Goal: Transaction & Acquisition: Purchase product/service

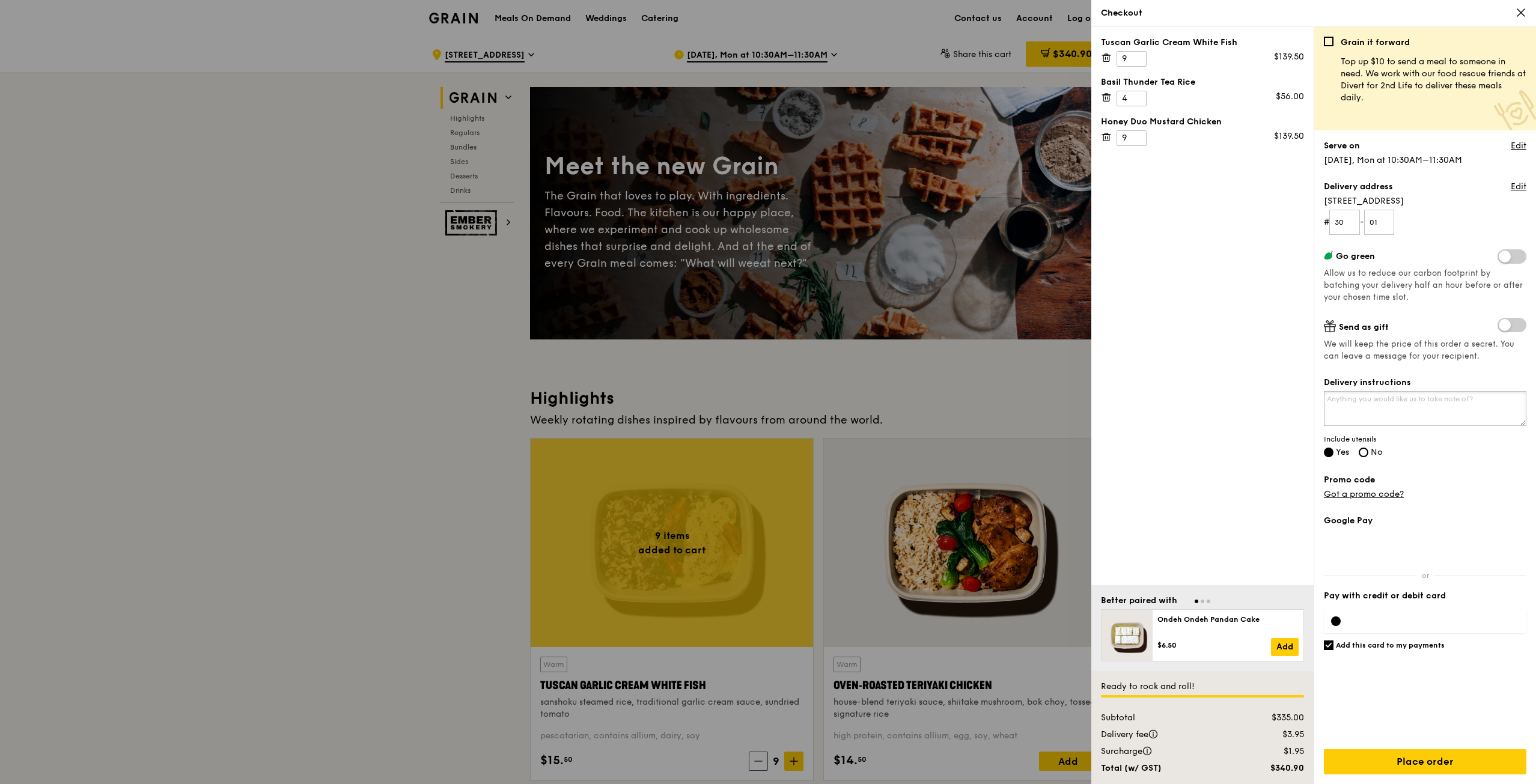
click at [1429, 404] on textarea "Delivery instructions" at bounding box center [1424, 408] width 202 height 35
type textarea "y"
click at [1328, 397] on textarea "You can leave the food at the receptionist! Thank you :)" at bounding box center [1424, 408] width 202 height 35
click at [1448, 408] on textarea "Do drop me a text when you have arrived! You can leave the food at the receptio…" at bounding box center [1424, 408] width 202 height 35
type textarea "Do drop me a text when you have arrived! You can leave the food at the receptio…"
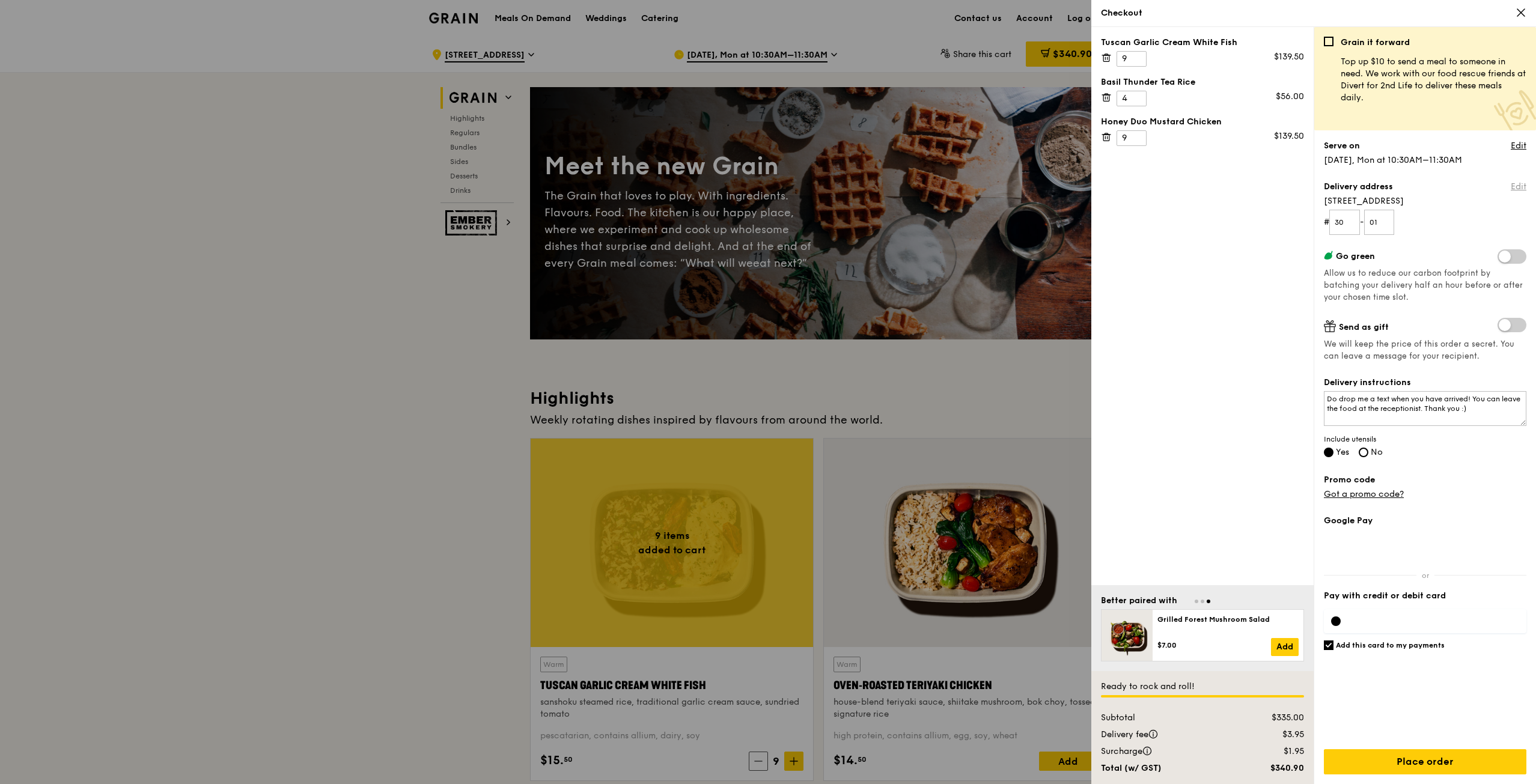
click at [1523, 183] on link "Edit" at bounding box center [1518, 187] width 16 height 12
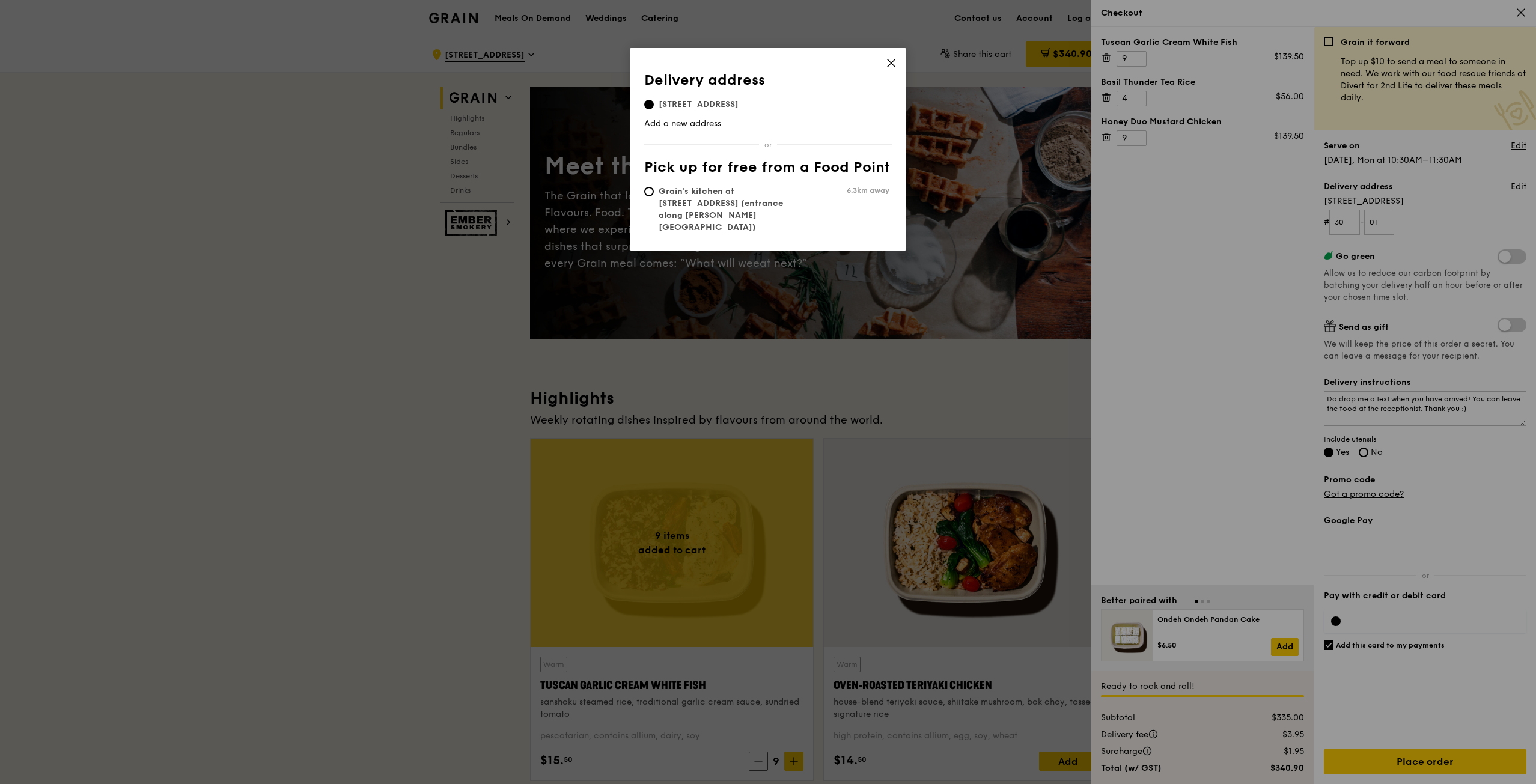
click at [894, 62] on icon at bounding box center [891, 63] width 11 height 11
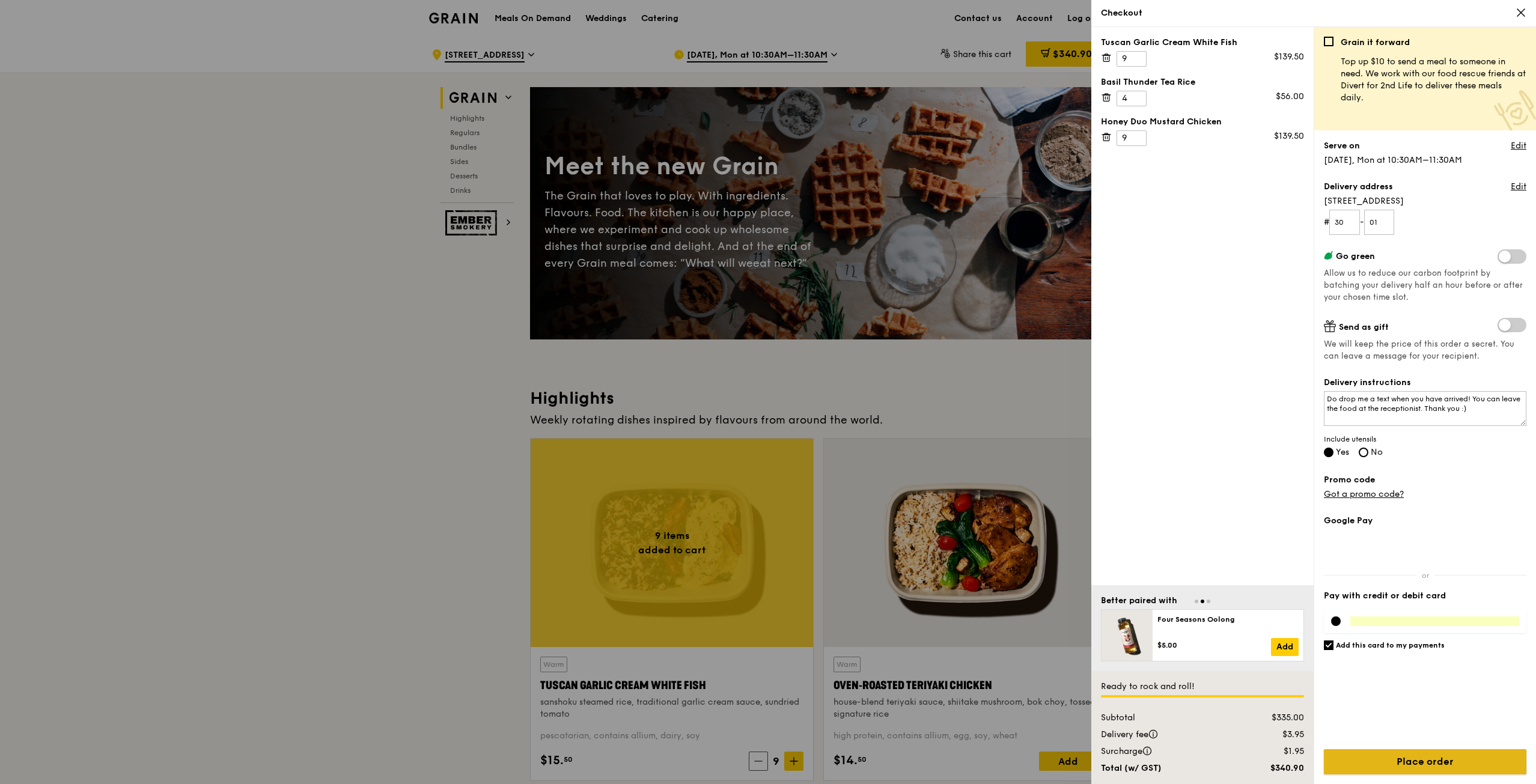
click at [1438, 761] on input "Place order" at bounding box center [1424, 762] width 202 height 25
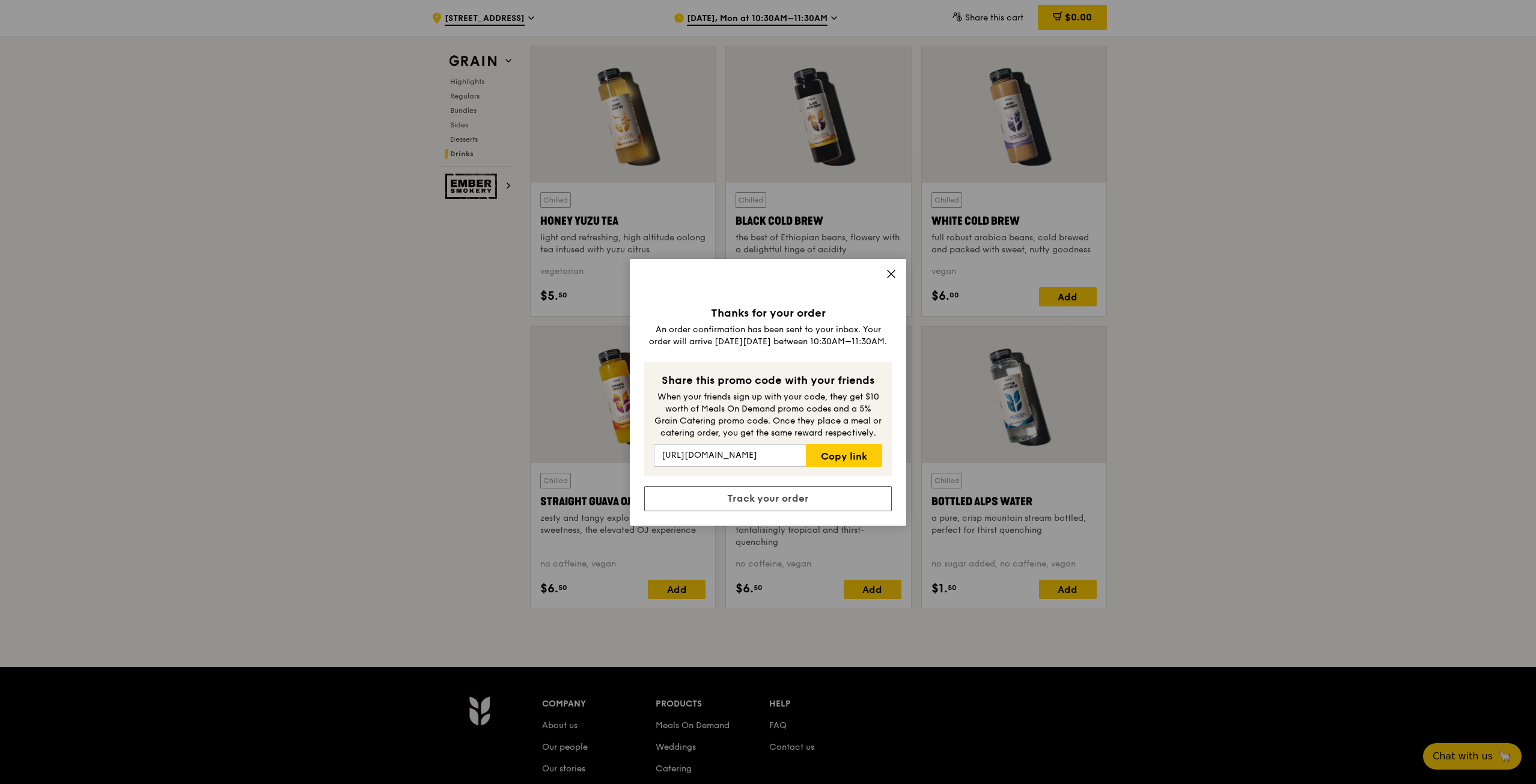
scroll to position [4708, 0]
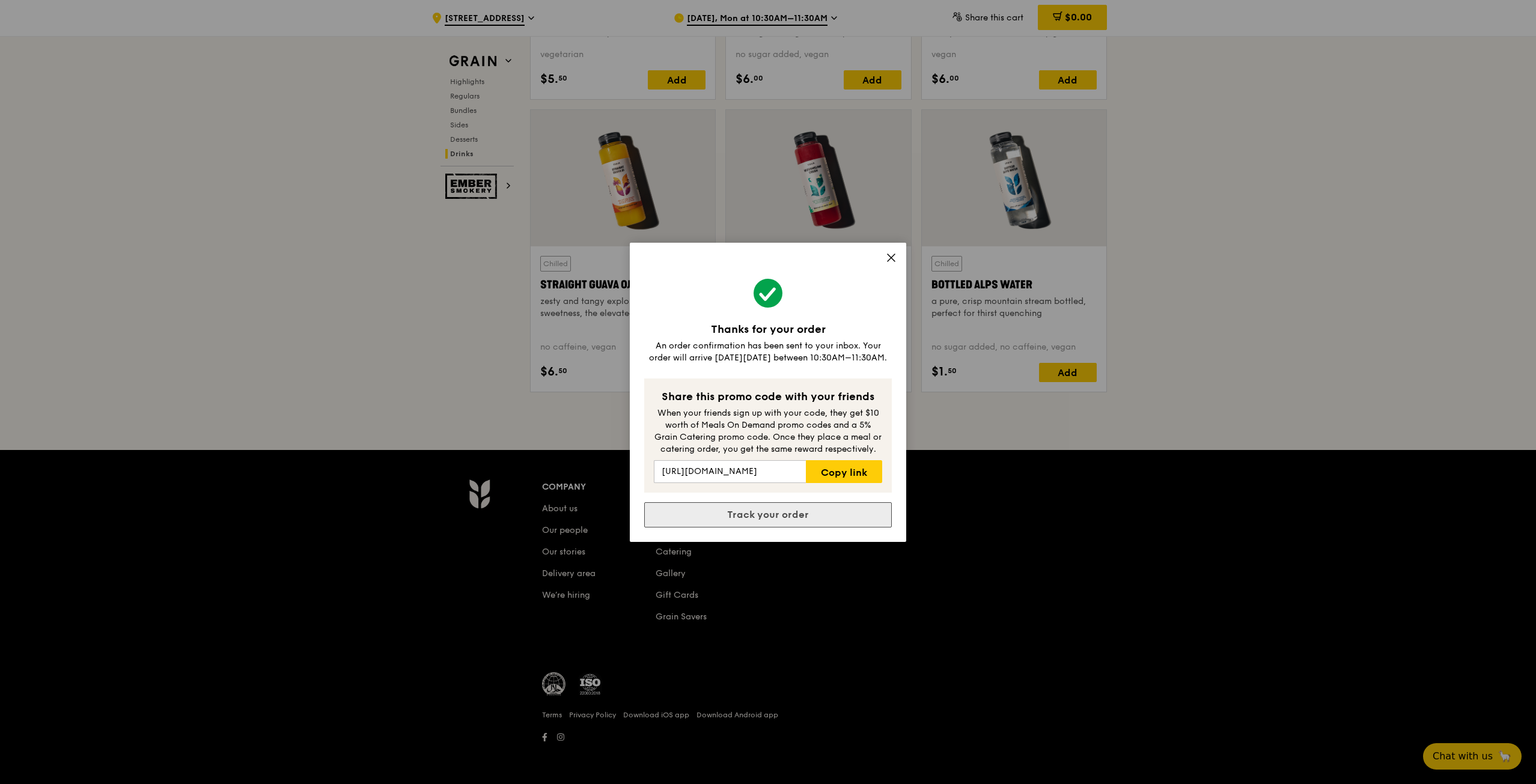
click at [768, 510] on link "Track your order" at bounding box center [768, 515] width 248 height 25
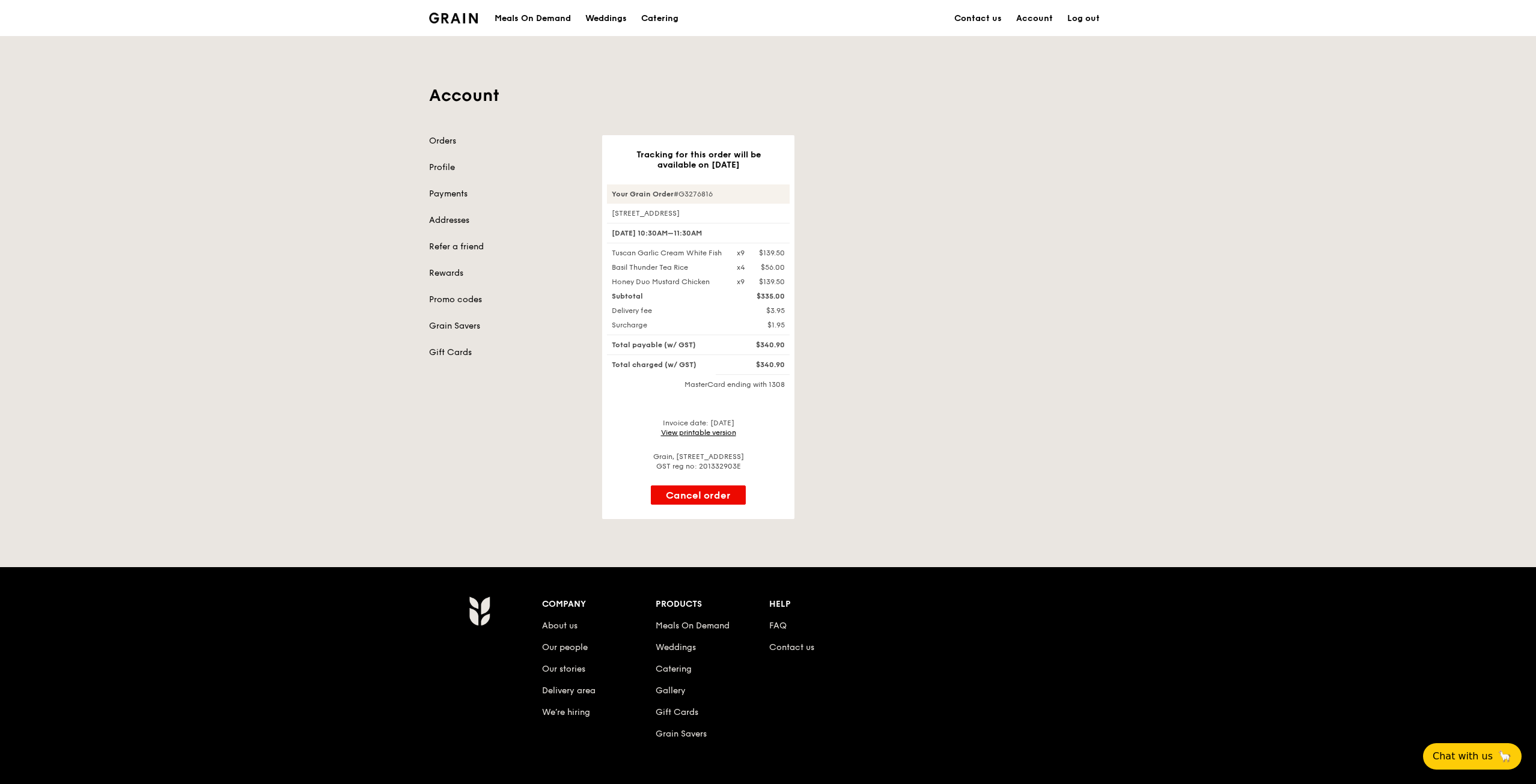
click at [725, 437] on link "View printable version" at bounding box center [698, 432] width 75 height 8
